Goal: Find contact information: Obtain details needed to contact an individual or organization

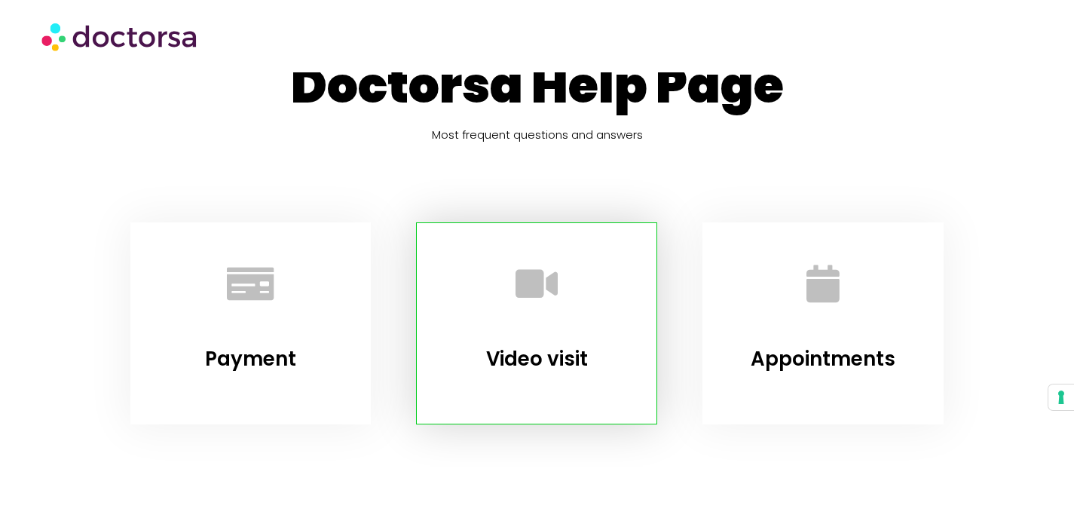
scroll to position [94, 0]
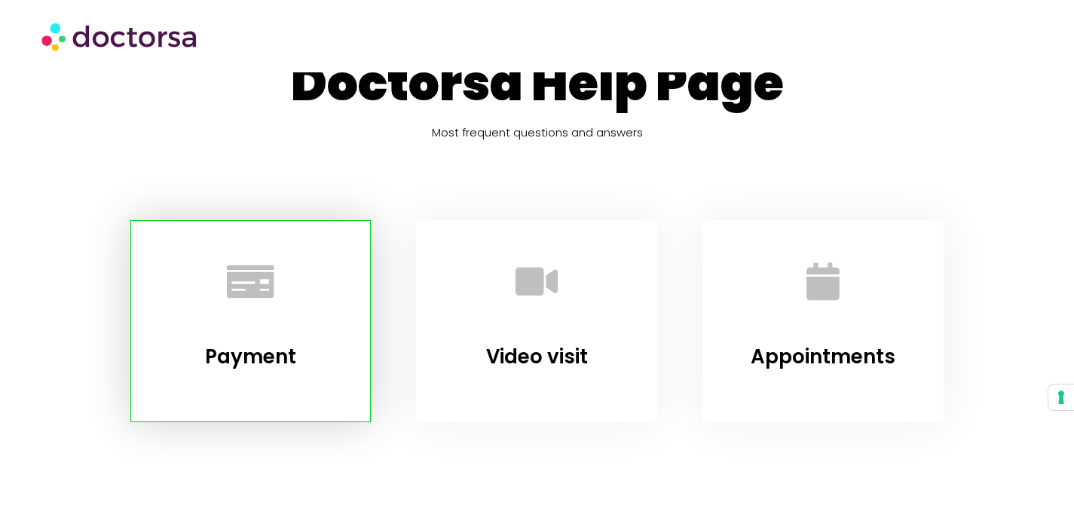
click at [269, 321] on div at bounding box center [251, 285] width 202 height 90
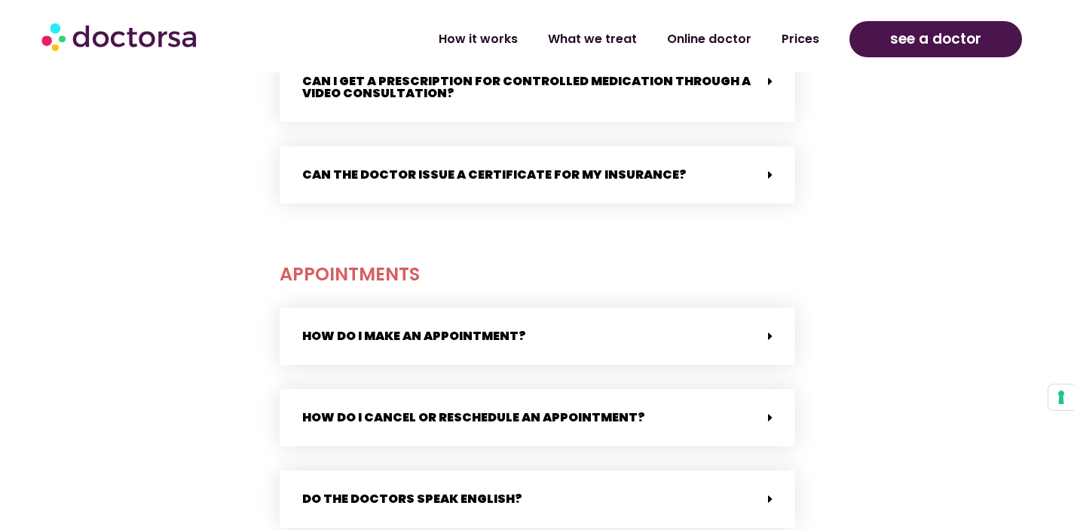
scroll to position [1927, 0]
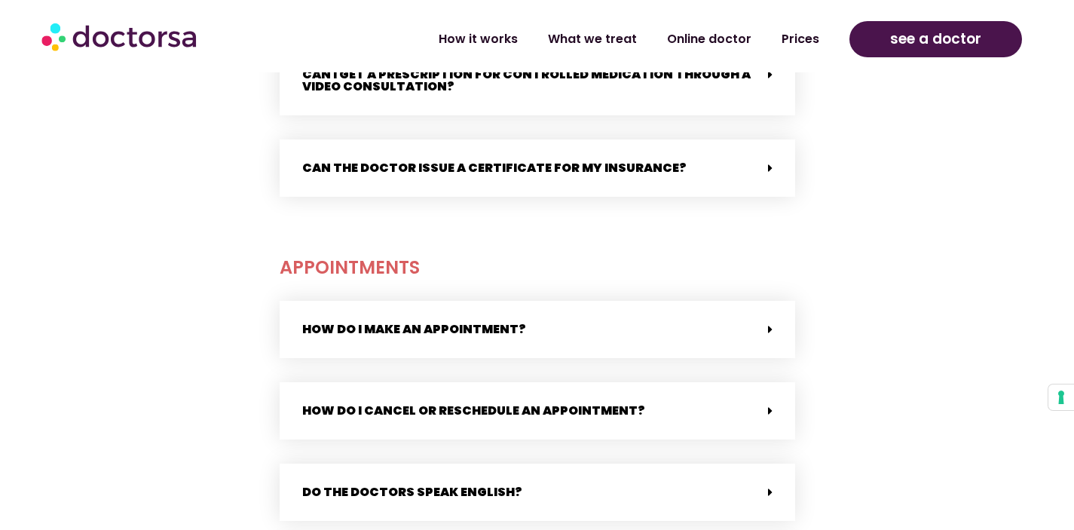
click at [763, 148] on div "Can the doctor issue a certificate for my insurance?" at bounding box center [538, 167] width 516 height 57
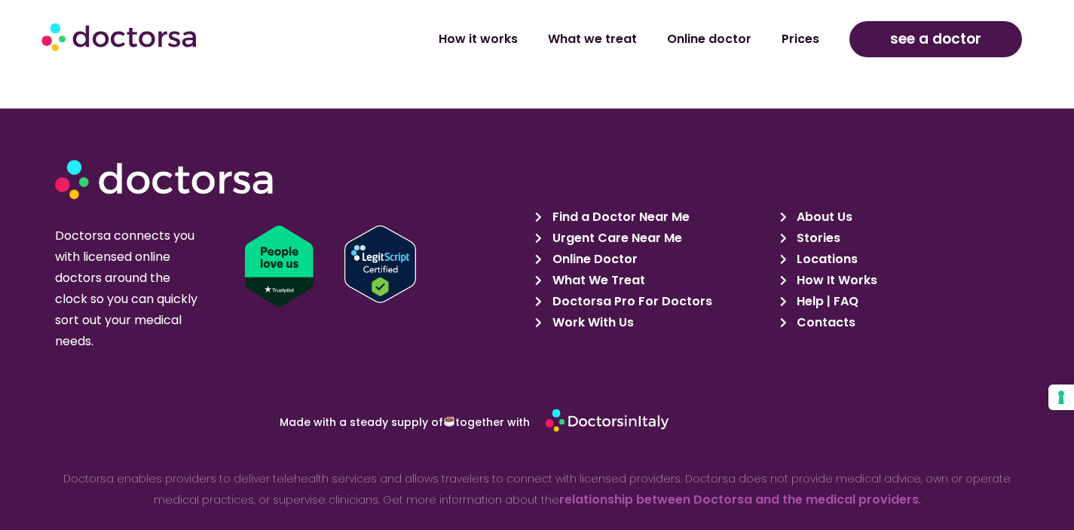
scroll to position [3504, 0]
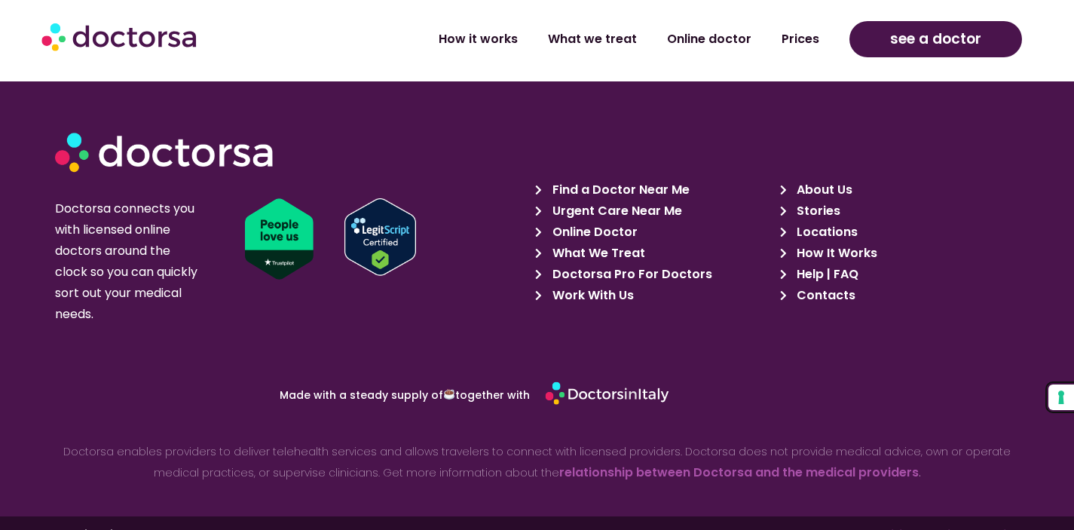
click at [1063, 400] on button "Your consent preferences for tracking technologies" at bounding box center [1062, 398] width 26 height 26
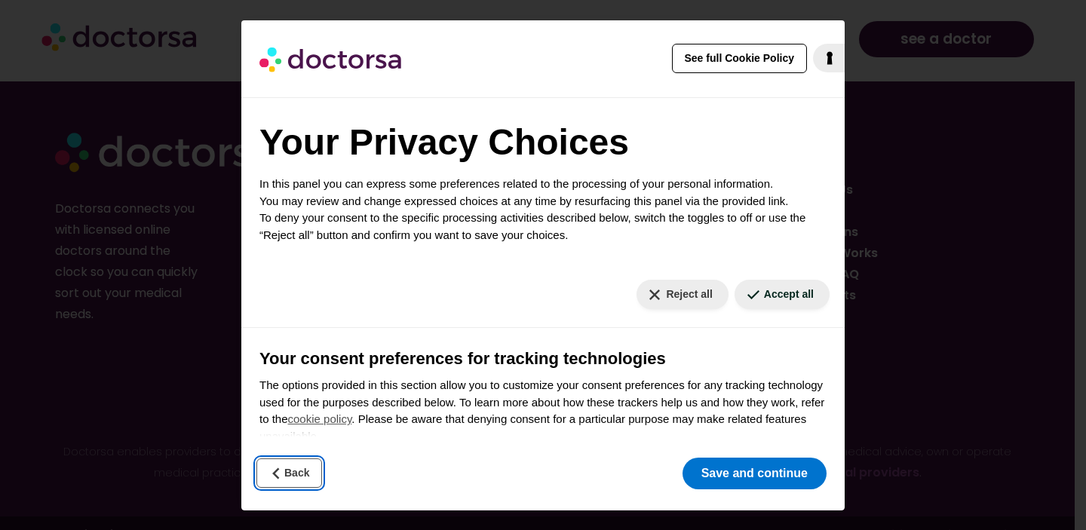
click at [300, 476] on button "Back" at bounding box center [289, 472] width 66 height 29
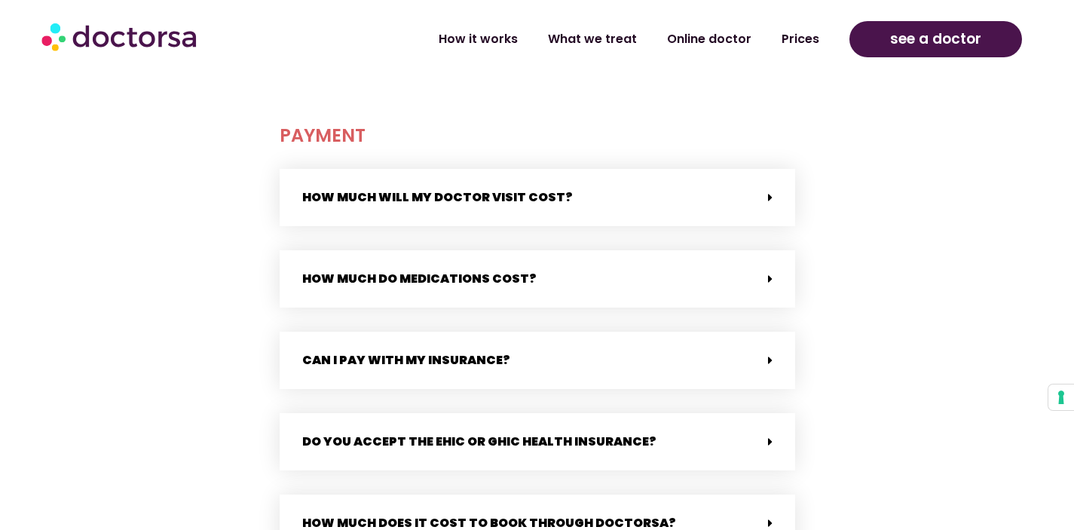
scroll to position [924, 0]
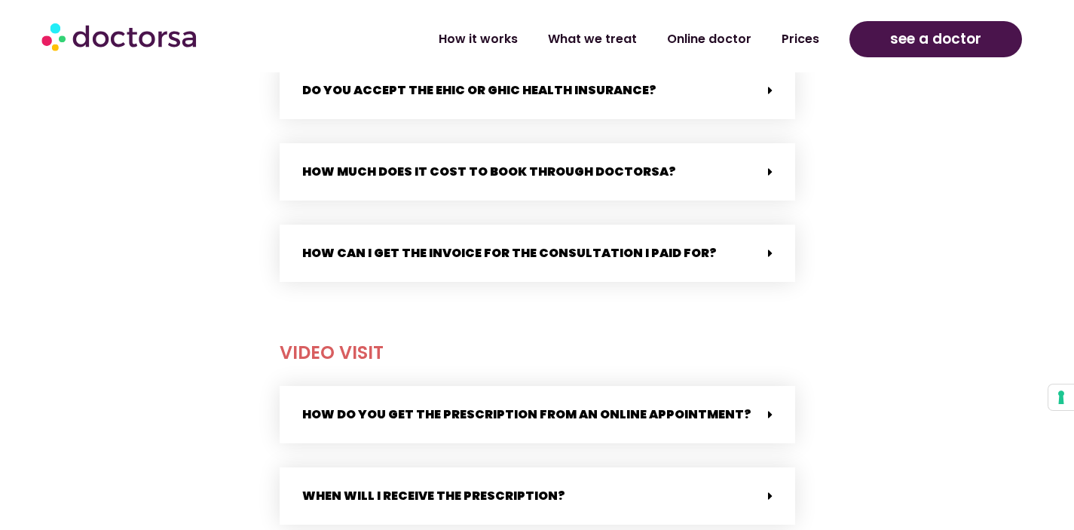
click at [164, 44] on img at bounding box center [120, 36] width 158 height 45
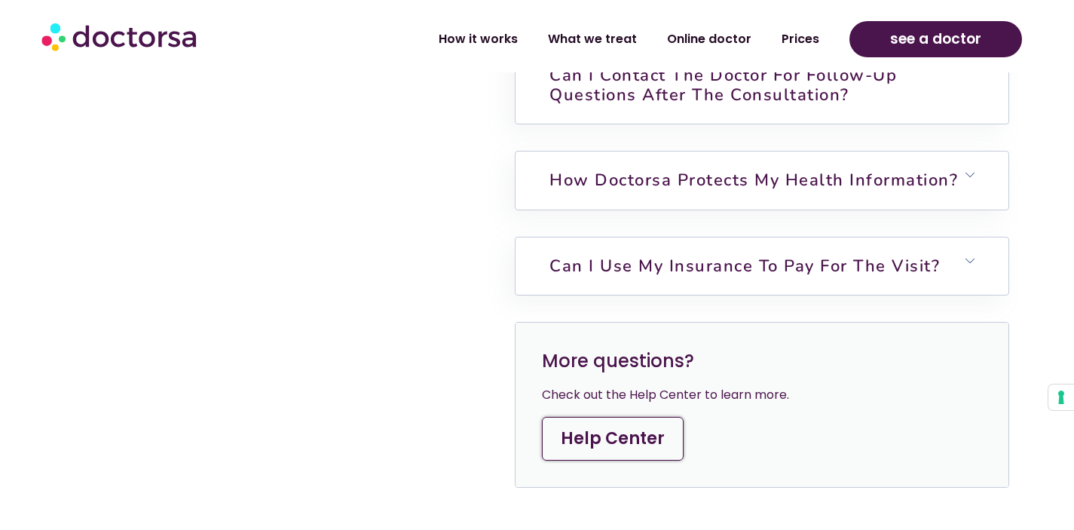
scroll to position [5186, 0]
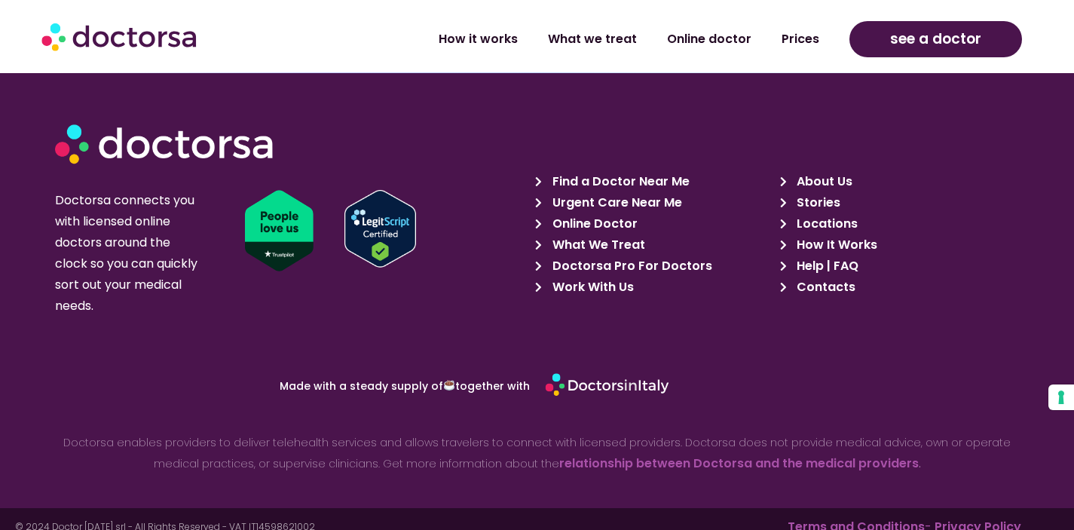
click at [830, 277] on span "Contacts" at bounding box center [824, 287] width 63 height 21
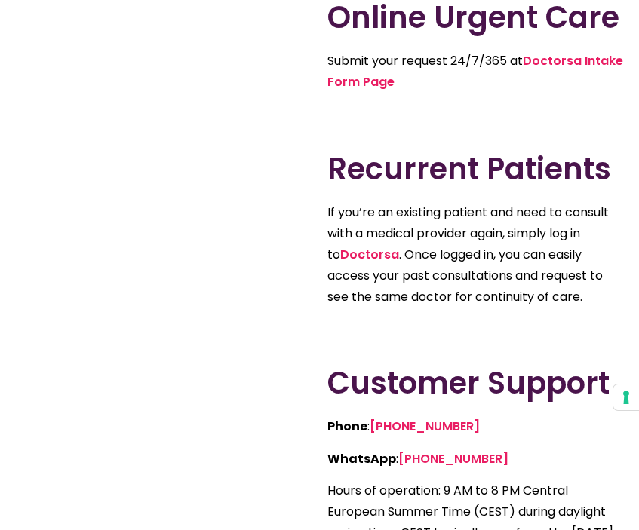
scroll to position [398, 0]
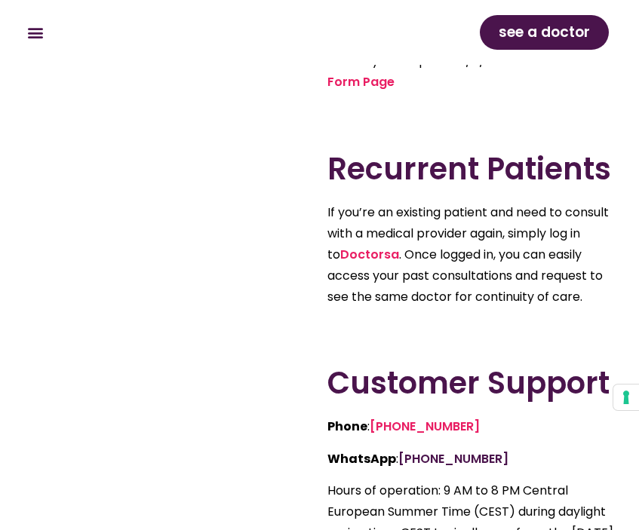
drag, startPoint x: 507, startPoint y: 454, endPoint x: 402, endPoint y: 464, distance: 106.1
click at [402, 464] on p "WhatsApp : [PHONE_NUMBER]" at bounding box center [475, 459] width 297 height 21
copy link "[PHONE_NUMBER]"
